Goal: Information Seeking & Learning: Learn about a topic

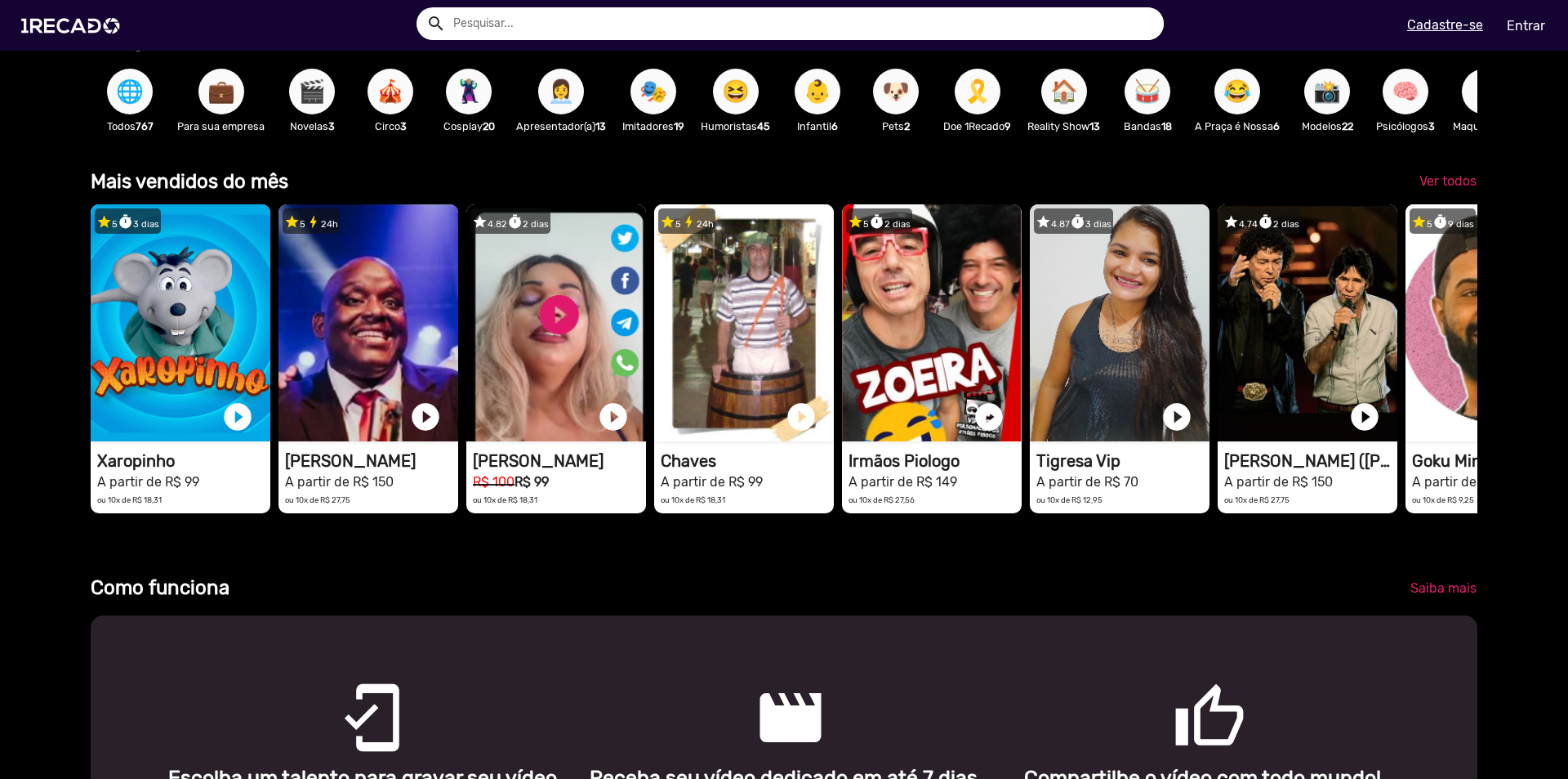
scroll to position [0, 9]
click at [647, 89] on span "🎭" at bounding box center [653, 91] width 27 height 46
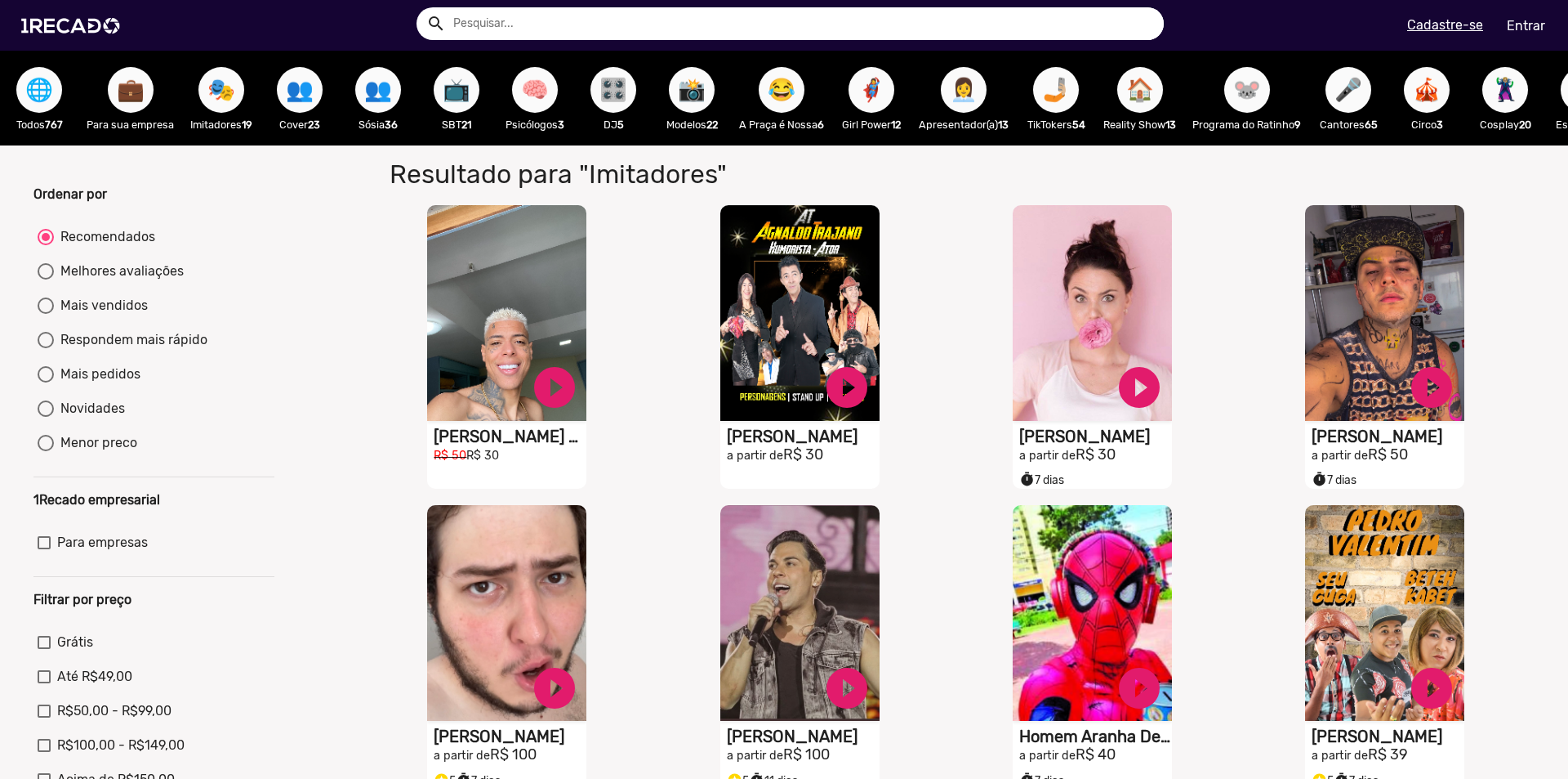
click at [543, 20] on input "text" at bounding box center [802, 24] width 723 height 33
type input "soprano"
click at [420, 8] on button "search" at bounding box center [434, 22] width 28 height 28
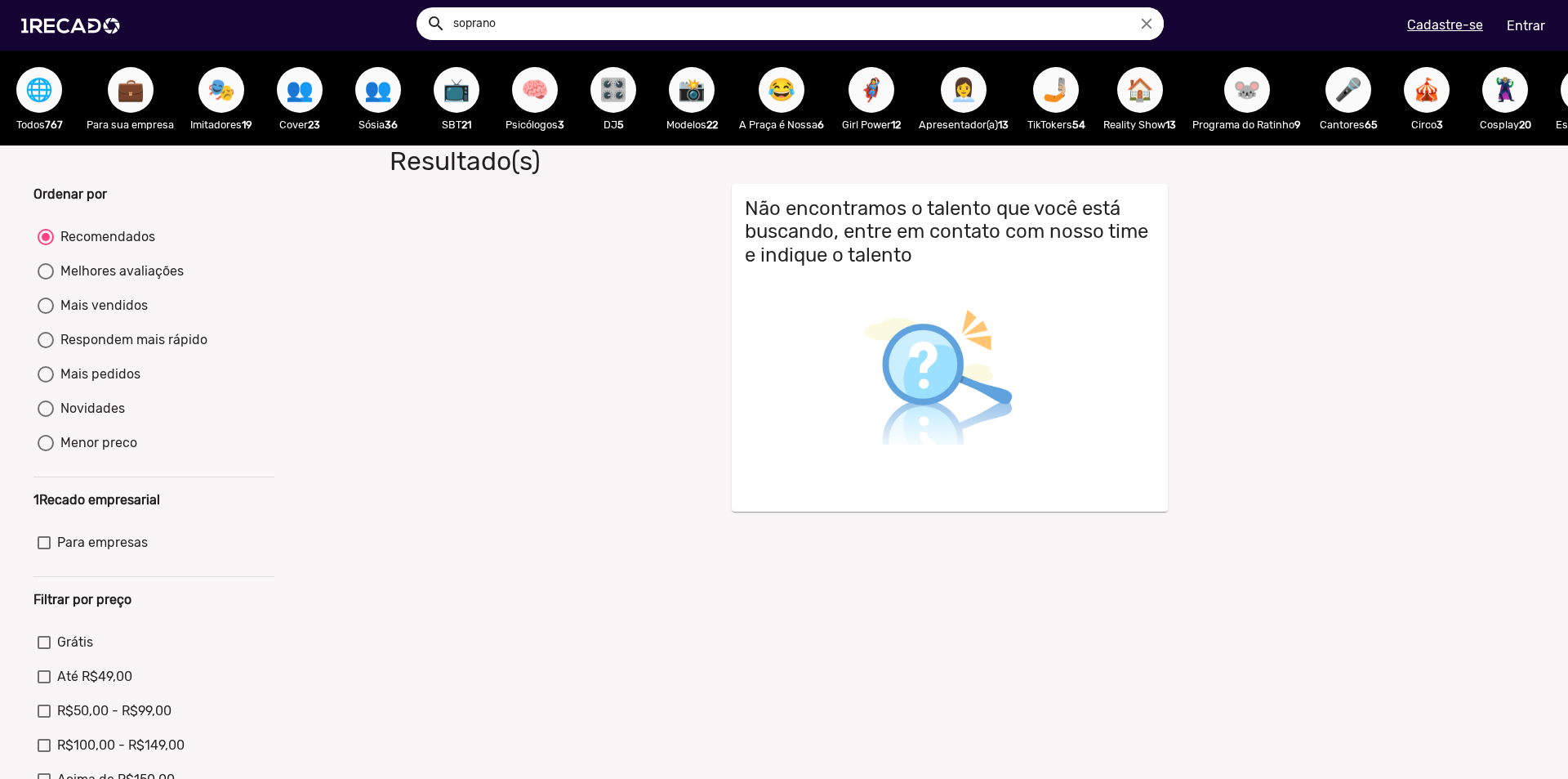
click at [219, 98] on span "🎭" at bounding box center [221, 89] width 27 height 46
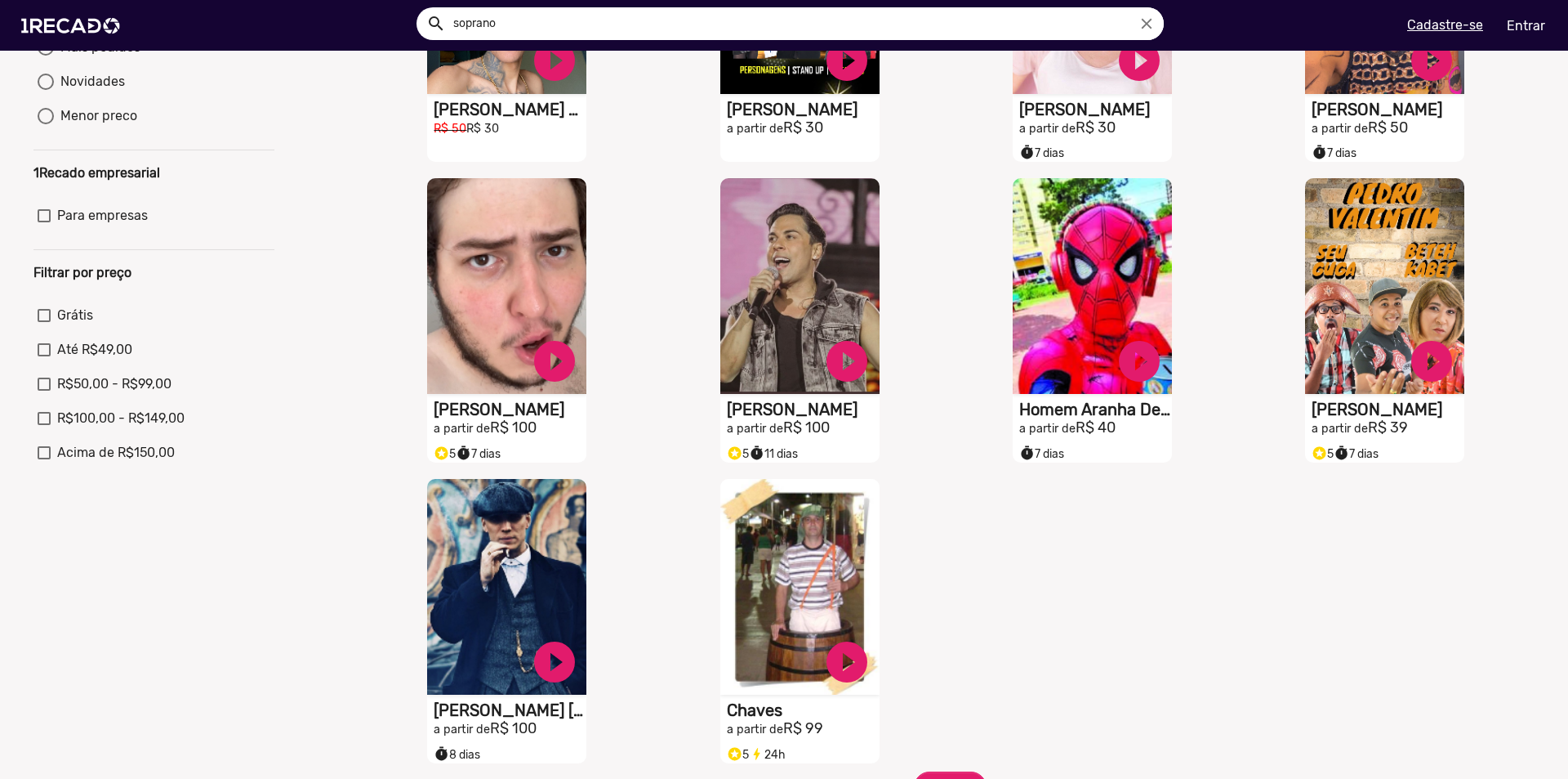
scroll to position [726, 0]
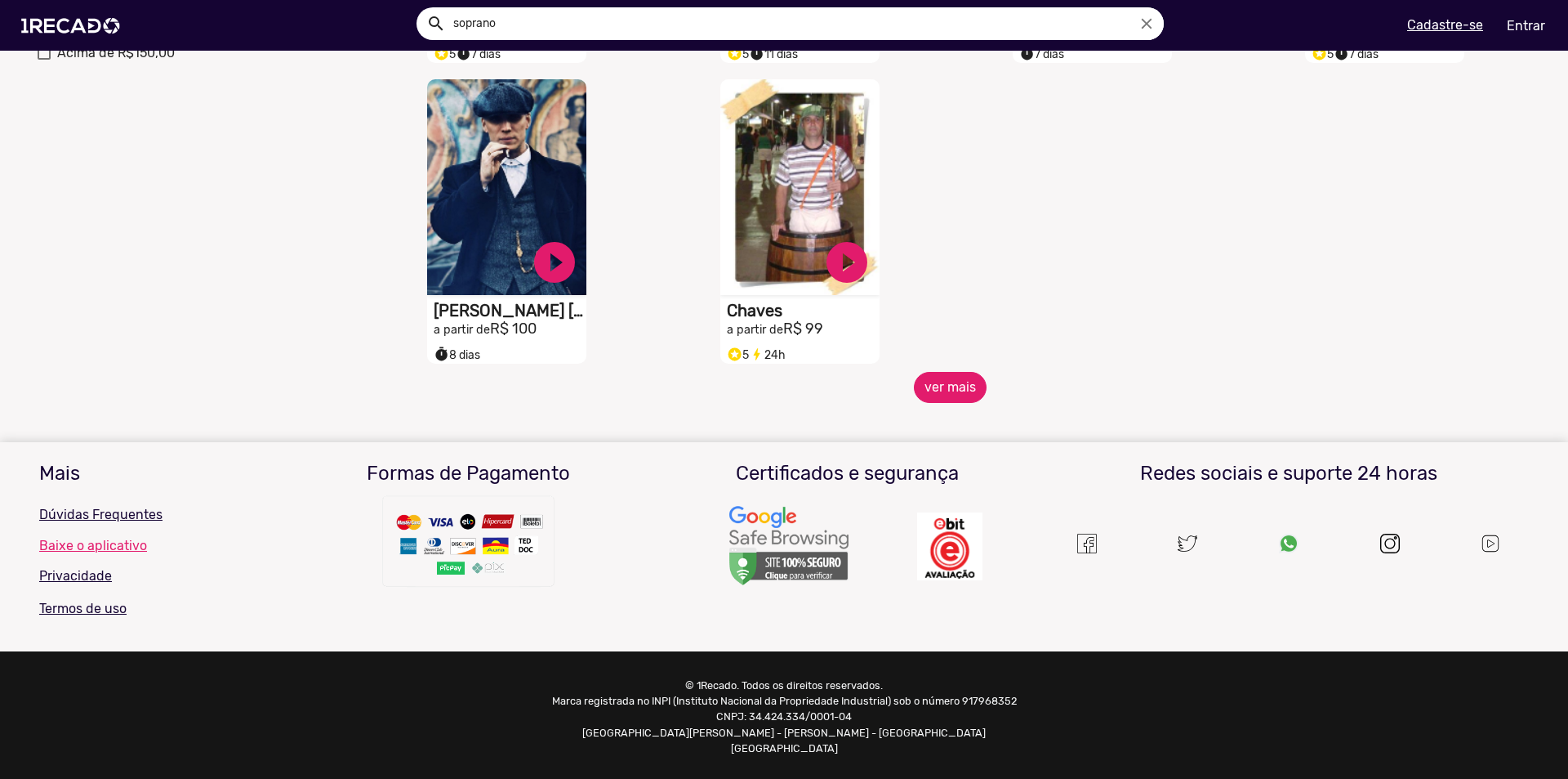
click at [927, 392] on button "ver mais" at bounding box center [950, 388] width 73 height 31
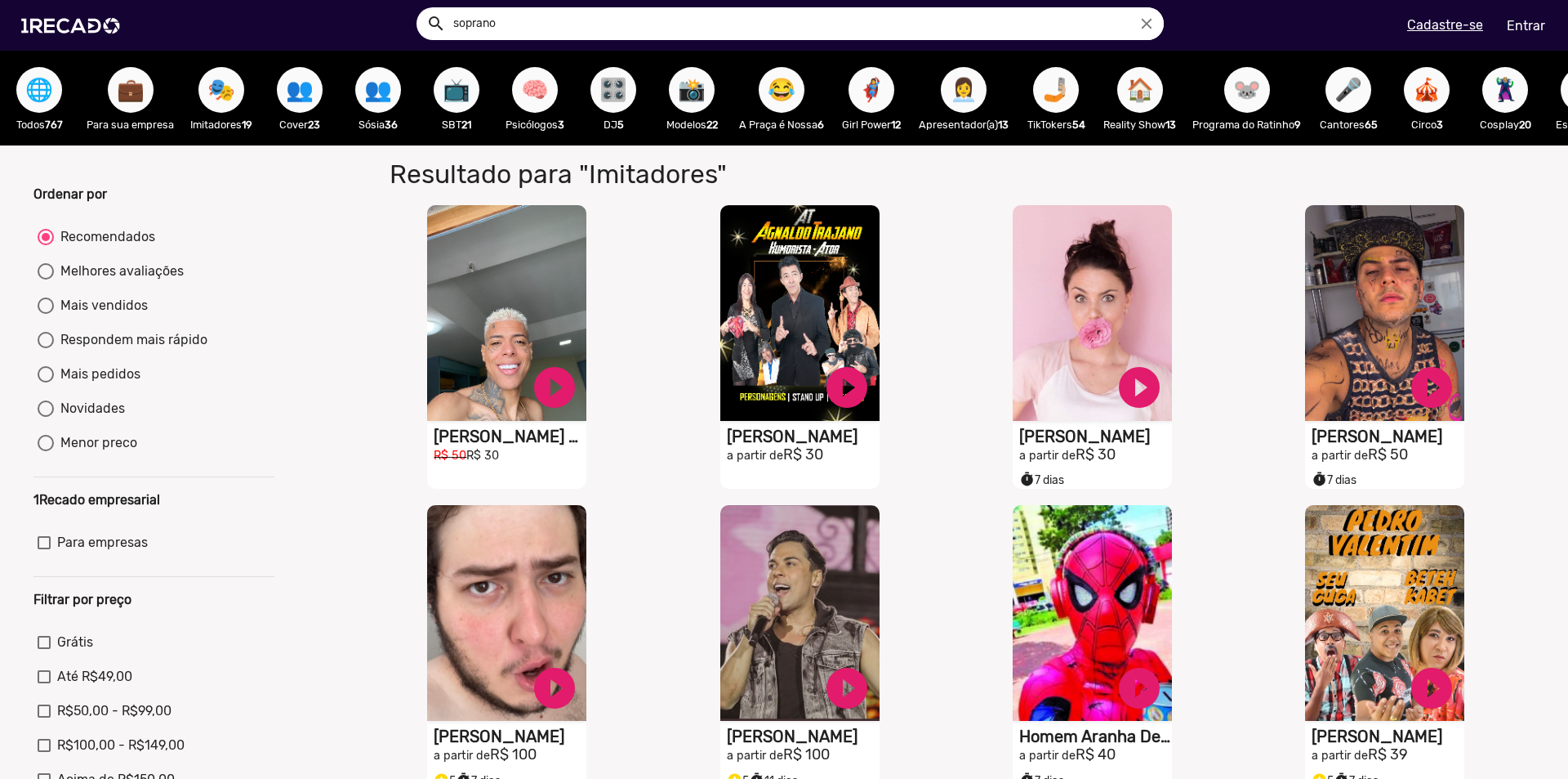
scroll to position [0, 0]
click at [1068, 95] on span "🤳🏼" at bounding box center [1056, 89] width 27 height 46
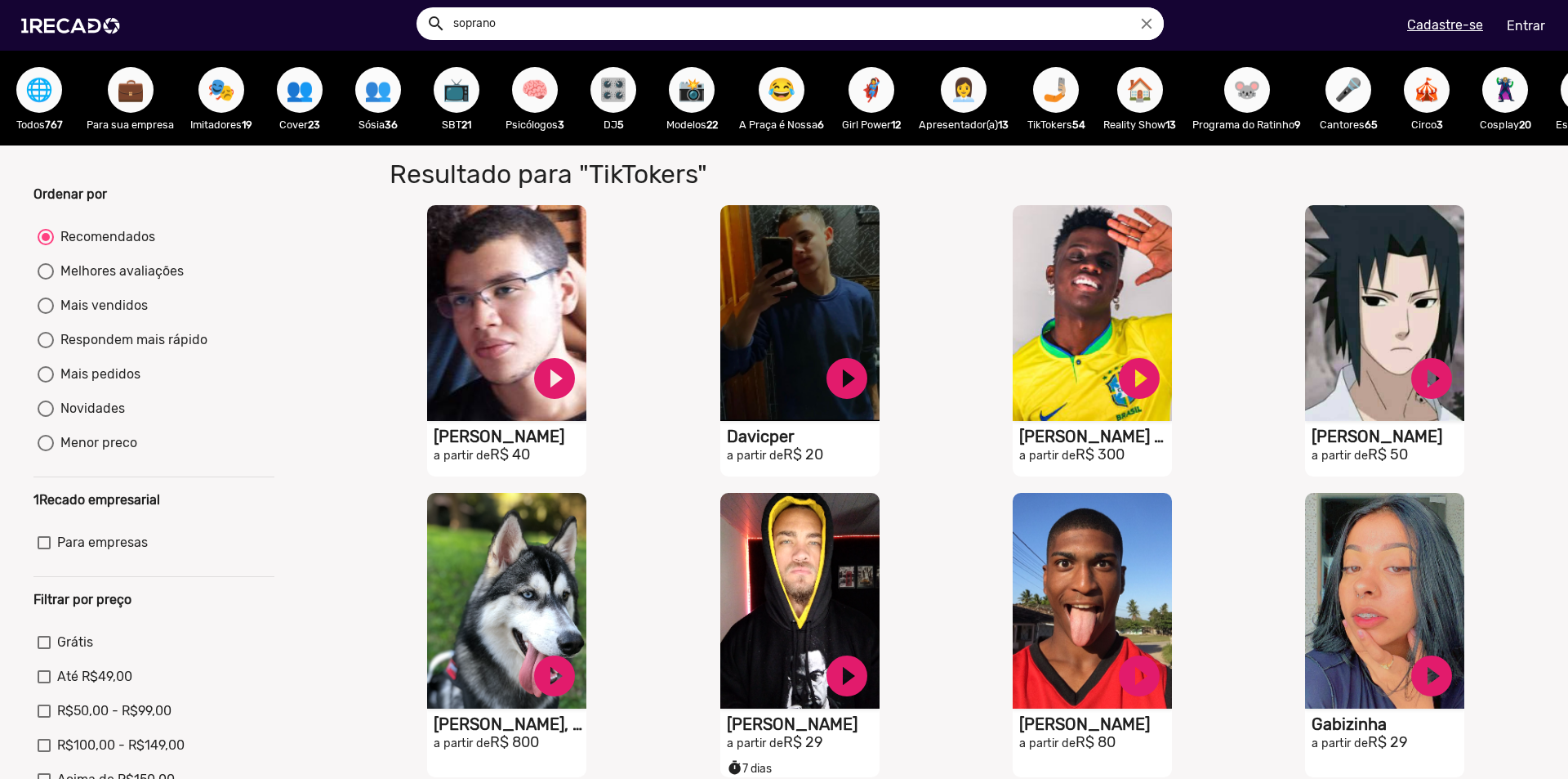
click at [377, 91] on span "👥" at bounding box center [377, 89] width 27 height 46
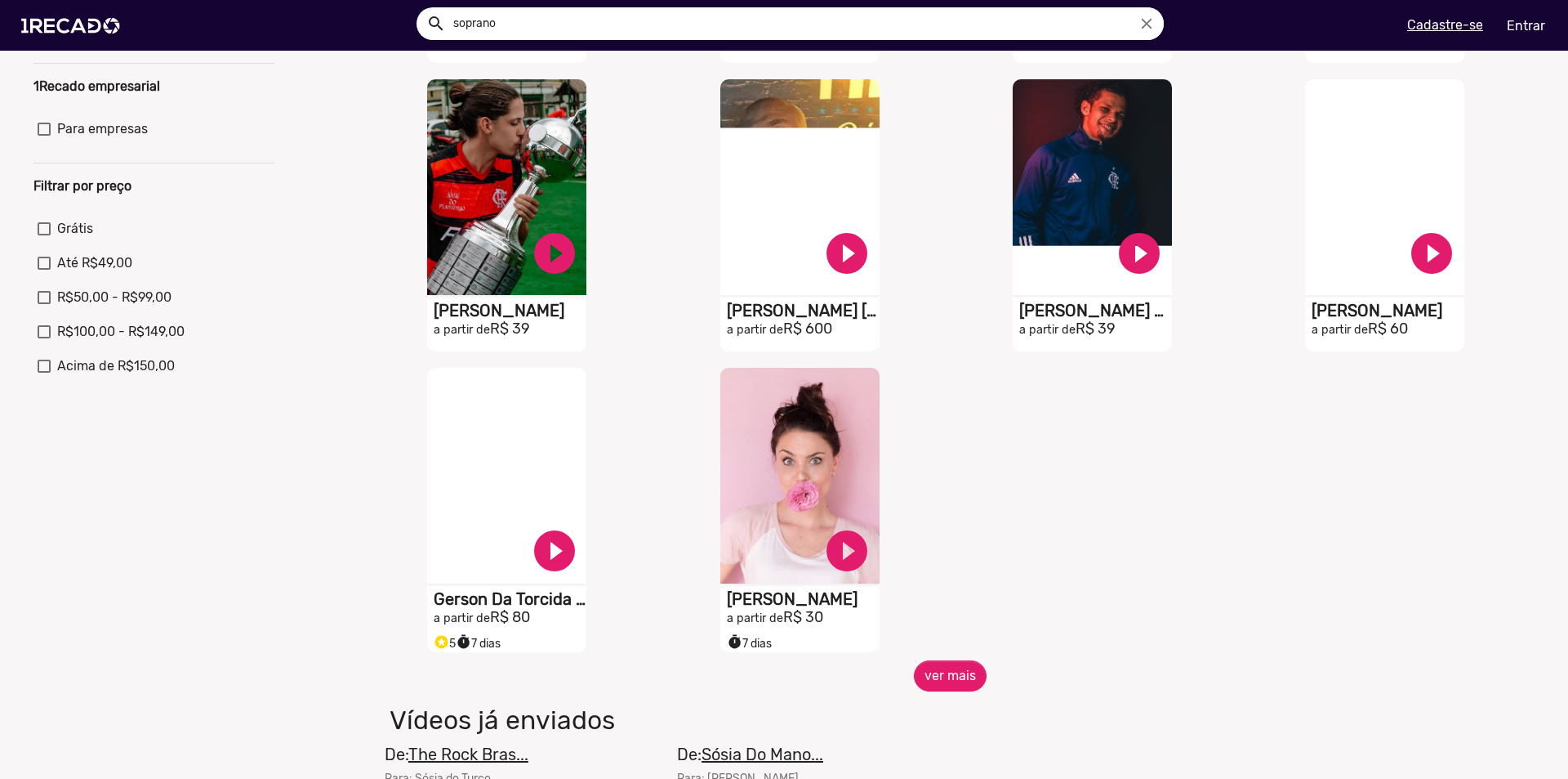
scroll to position [572, 0]
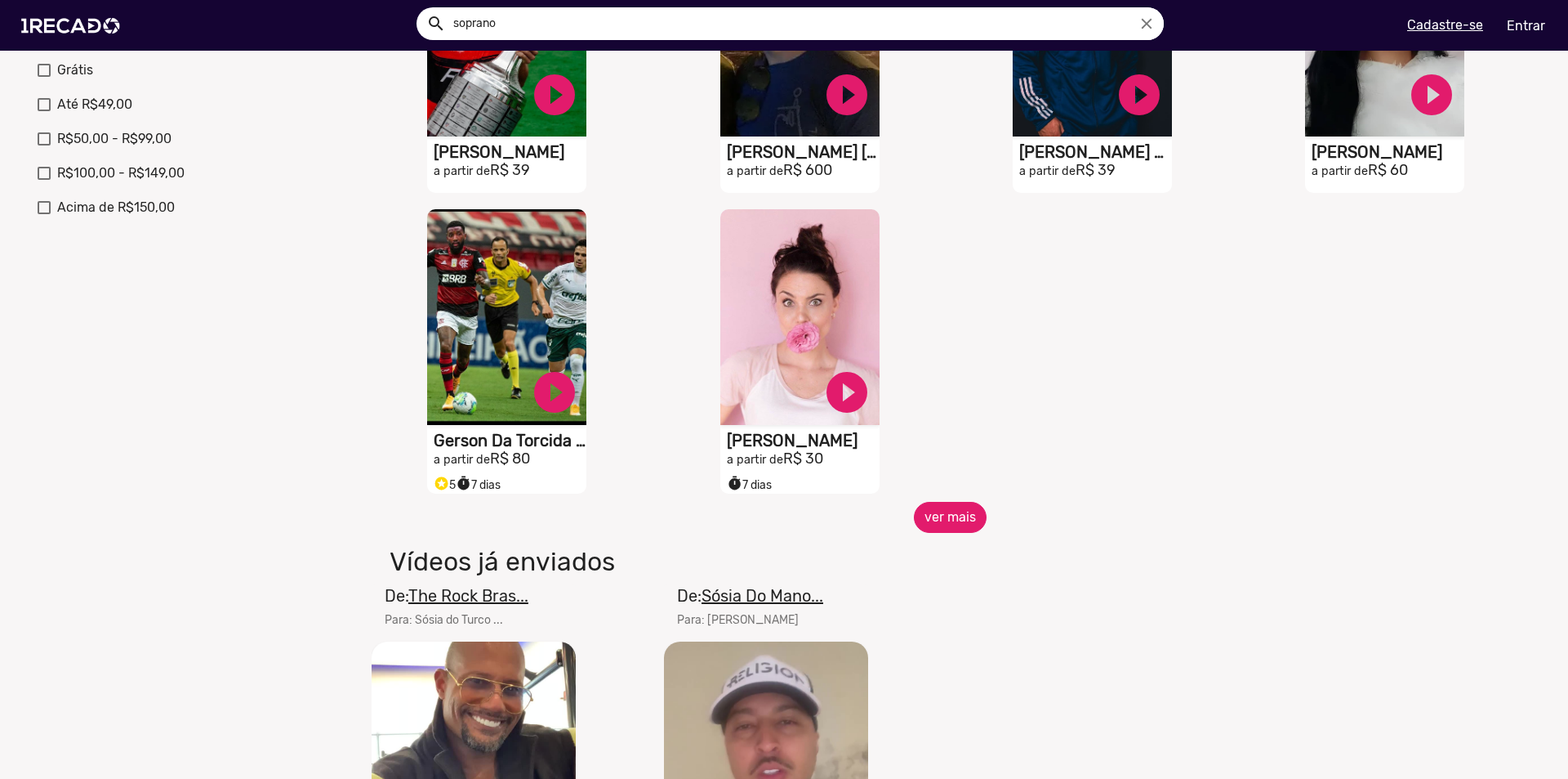
click at [957, 530] on button "ver mais" at bounding box center [950, 517] width 73 height 31
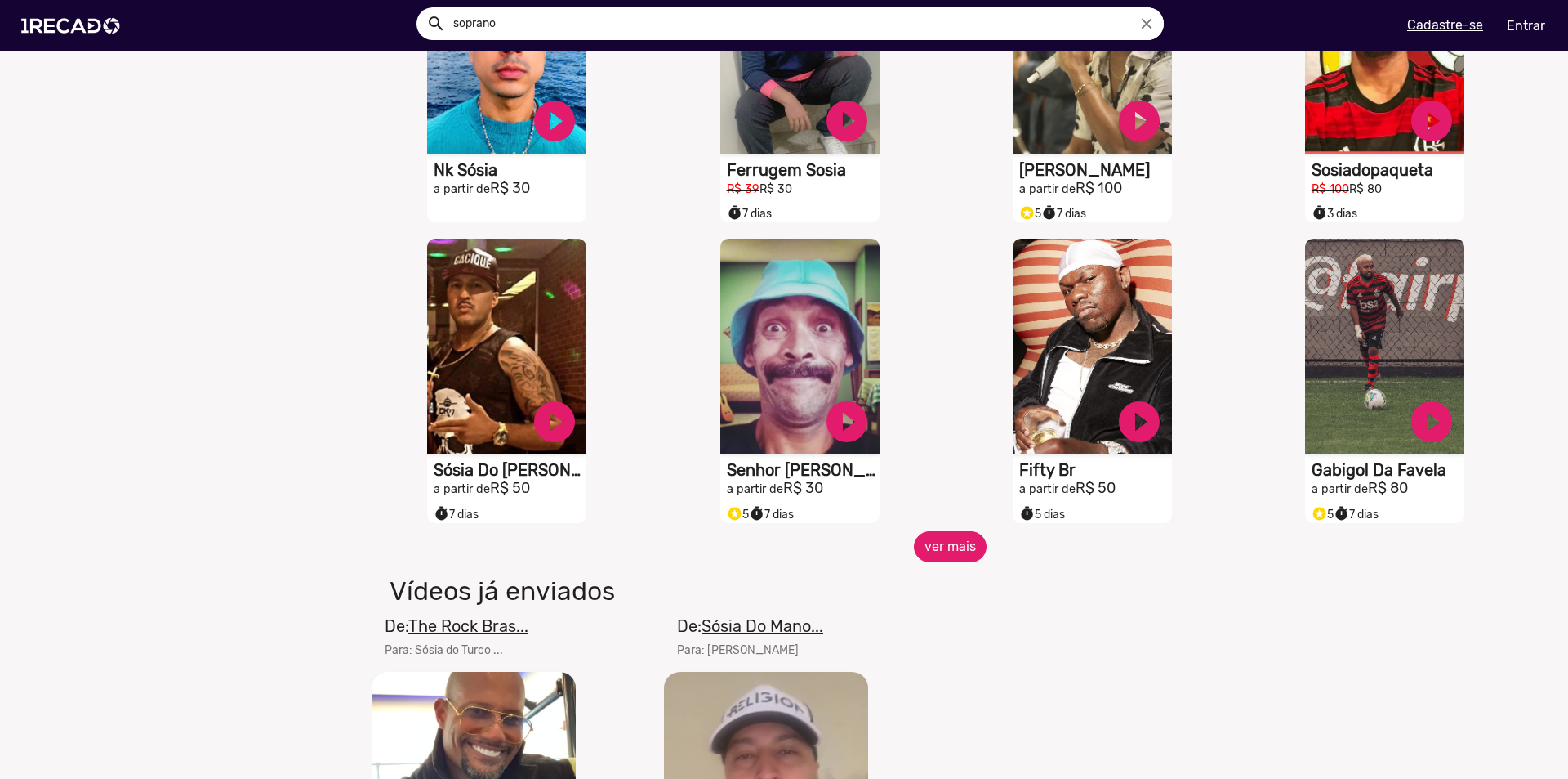
scroll to position [1144, 0]
click at [964, 547] on button "ver mais" at bounding box center [950, 545] width 73 height 31
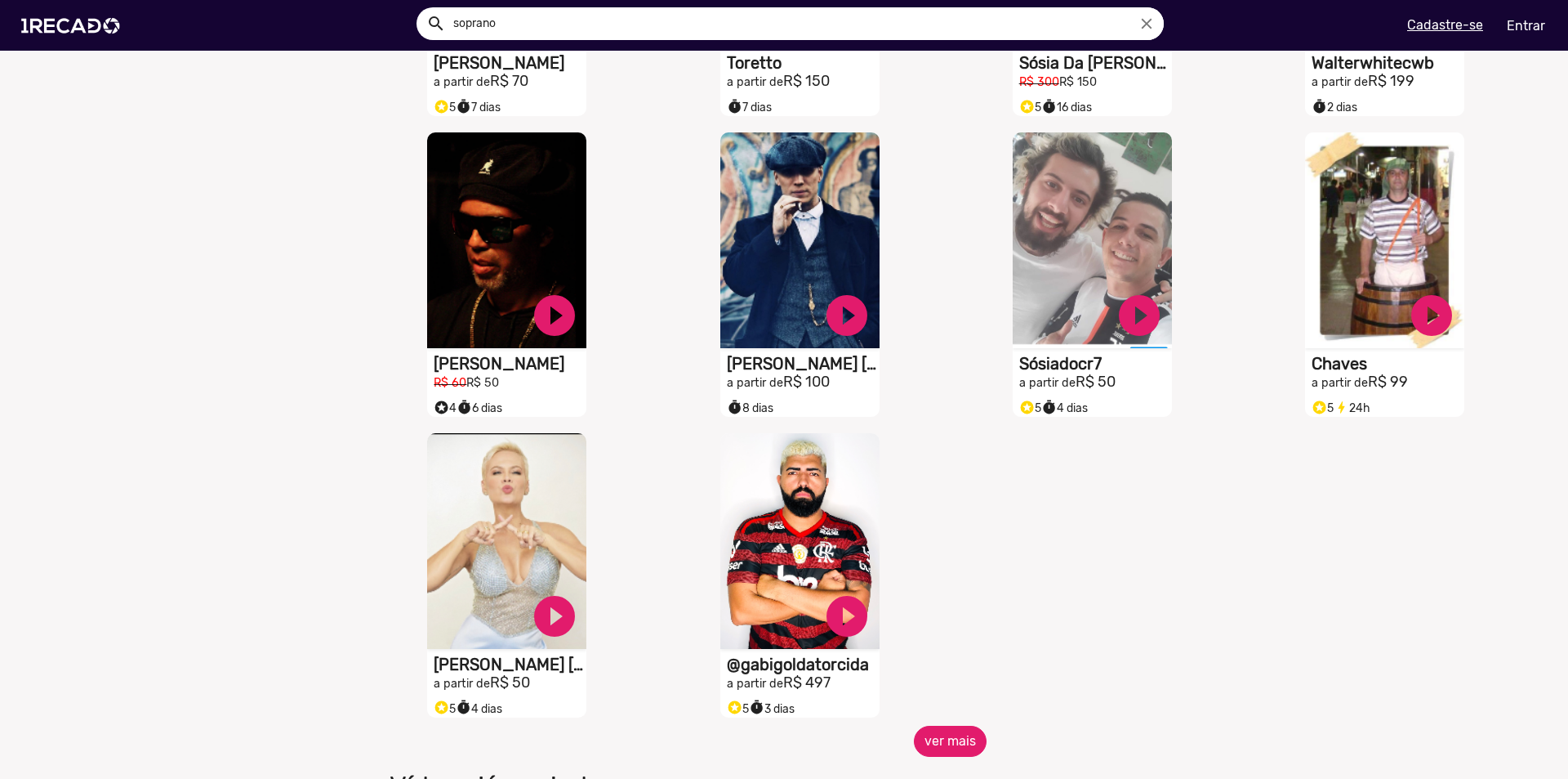
scroll to position [1879, 0]
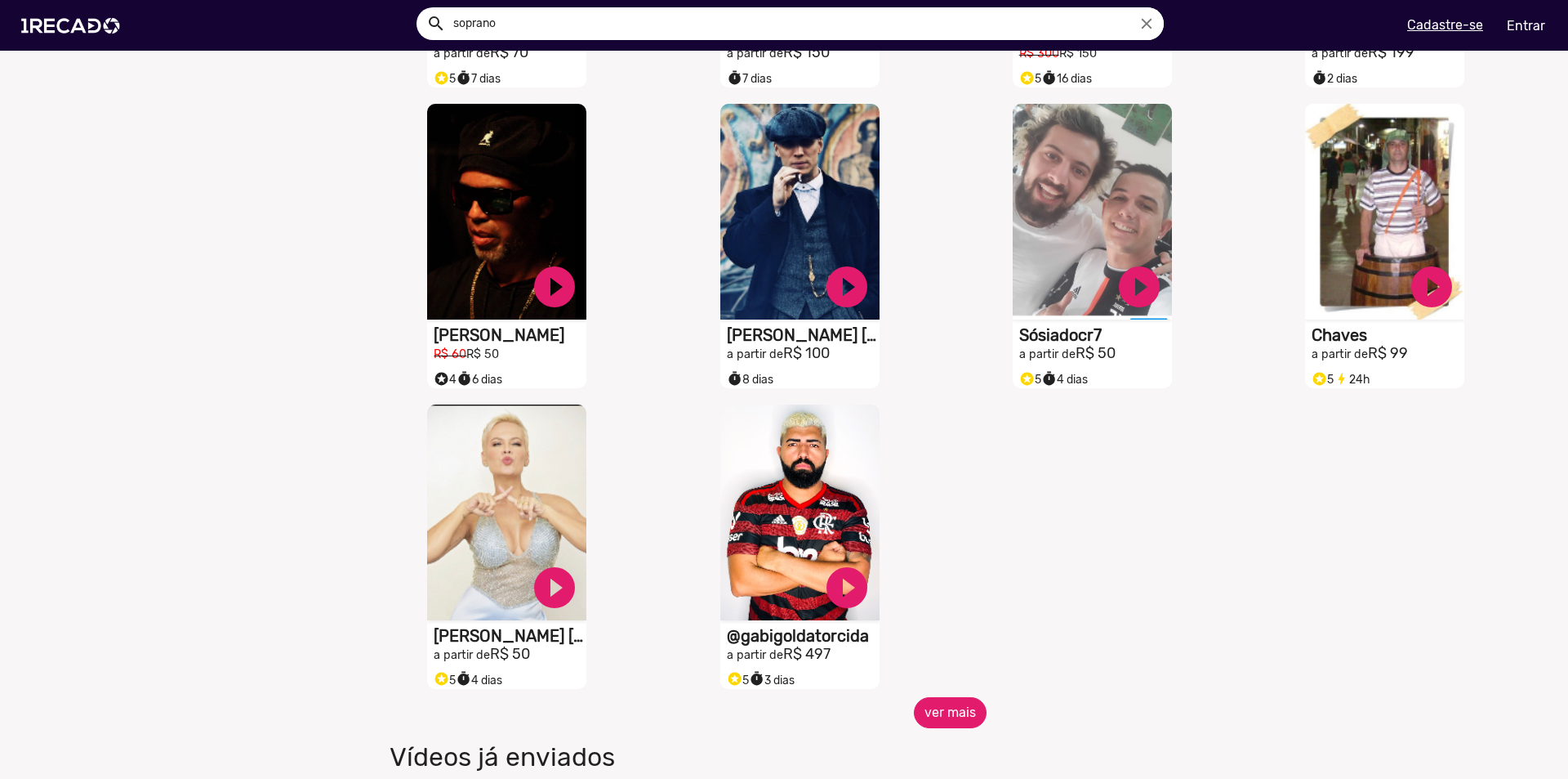
click at [958, 722] on button "ver mais" at bounding box center [950, 712] width 73 height 31
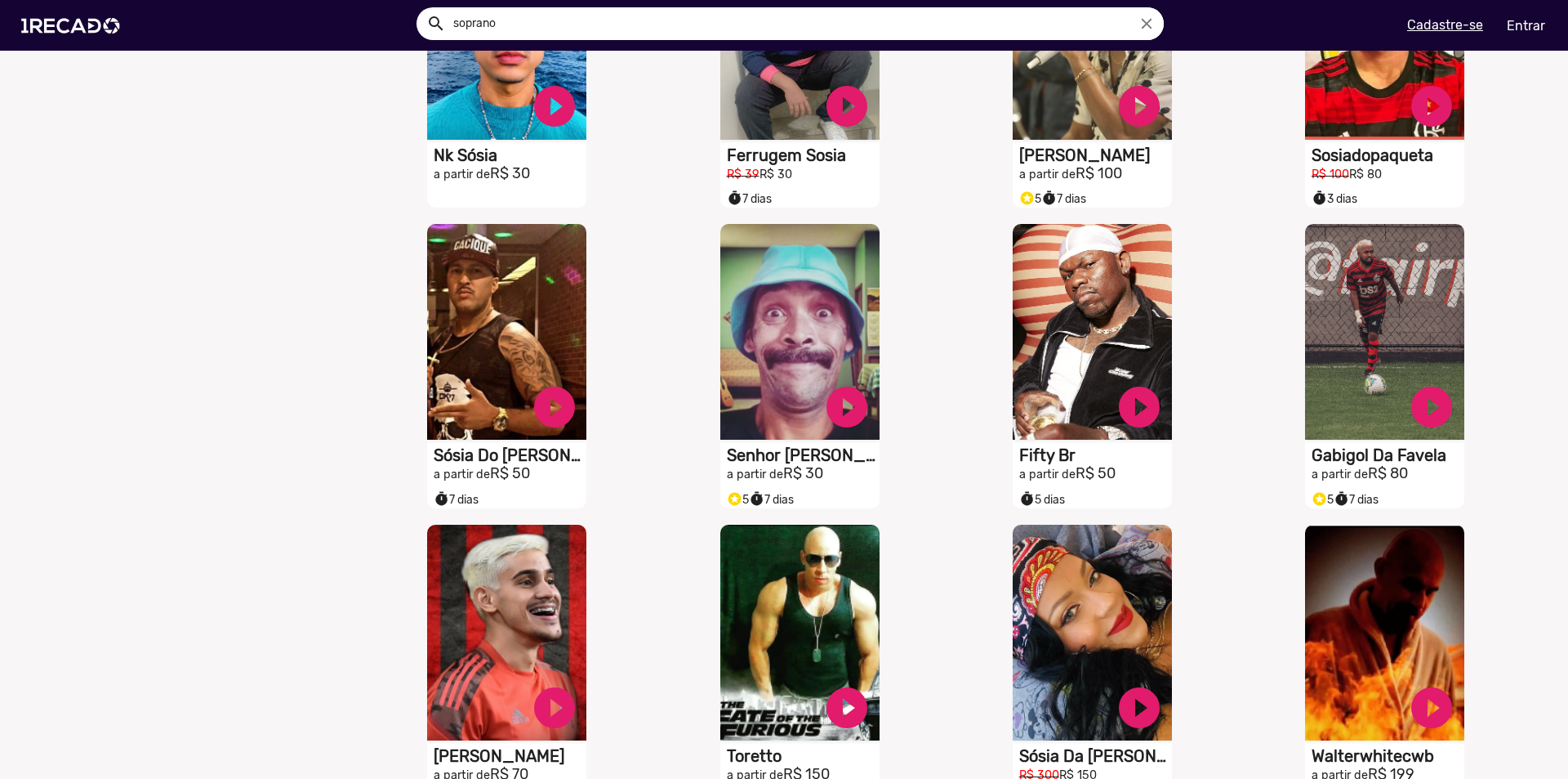
scroll to position [981, 0]
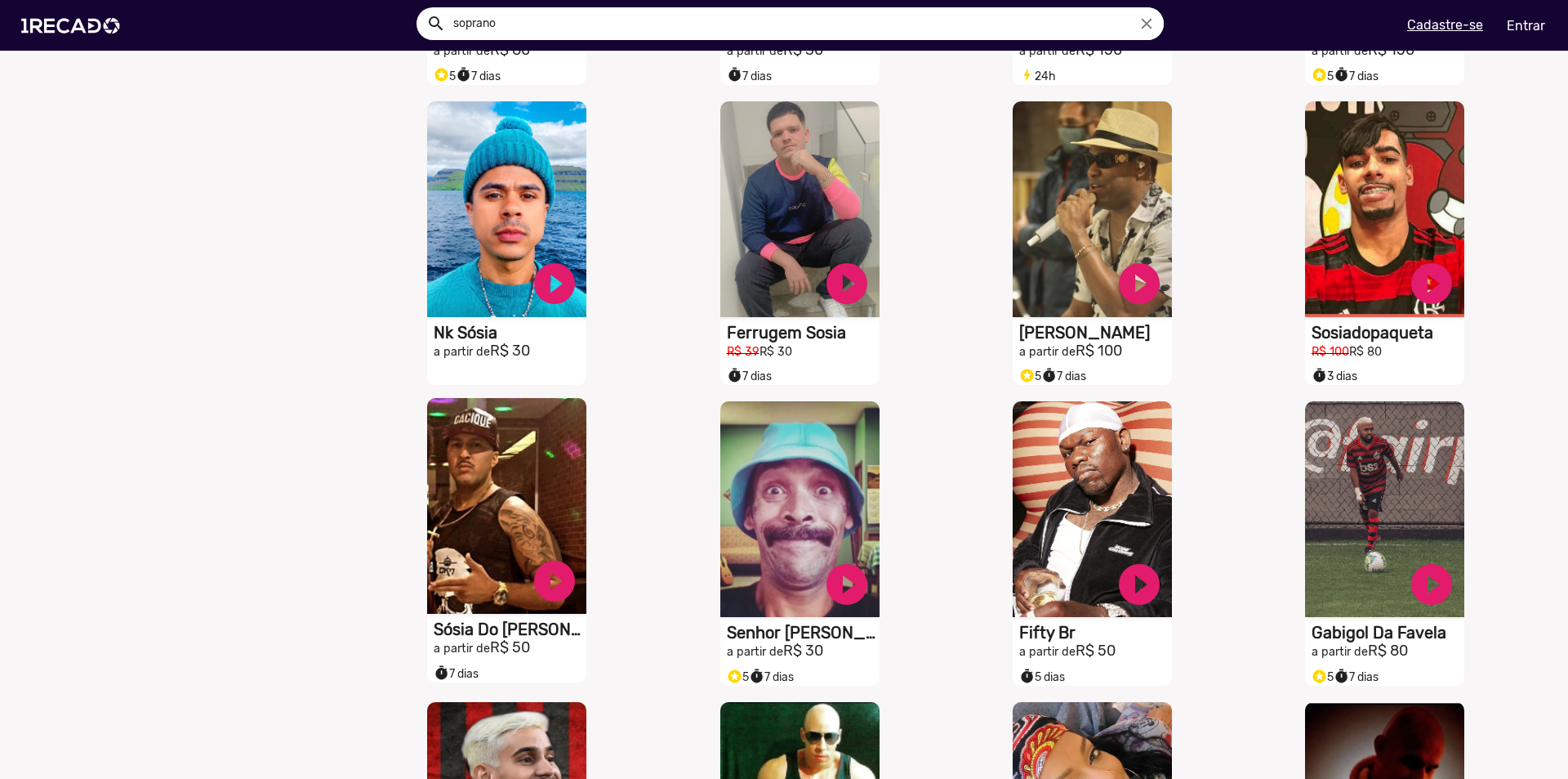
click at [481, 634] on h1 "Sósia Do [PERSON_NAME]" at bounding box center [510, 628] width 152 height 19
